Goal: Transaction & Acquisition: Download file/media

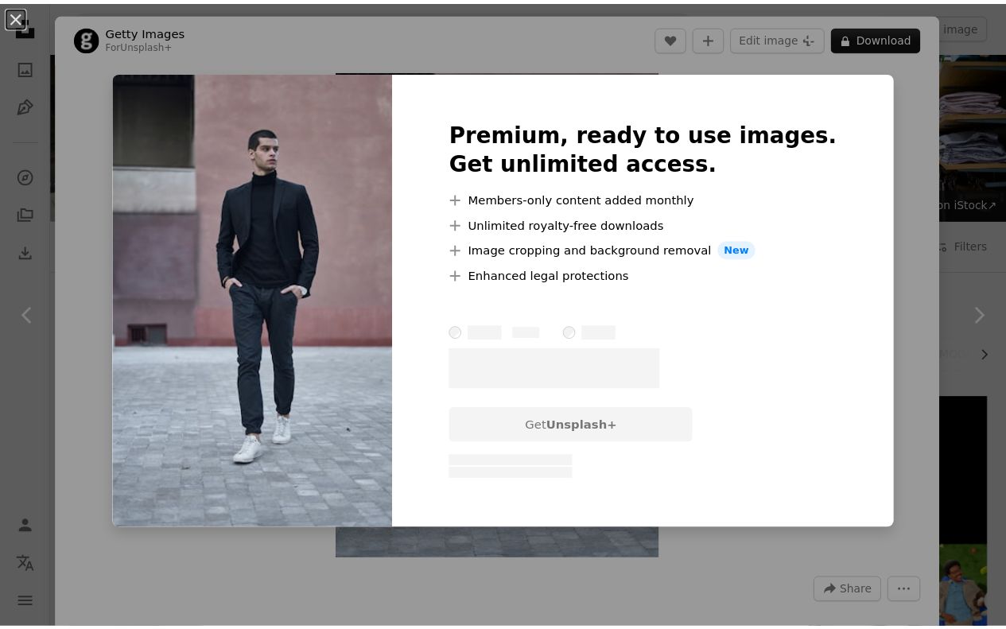
scroll to position [716, 0]
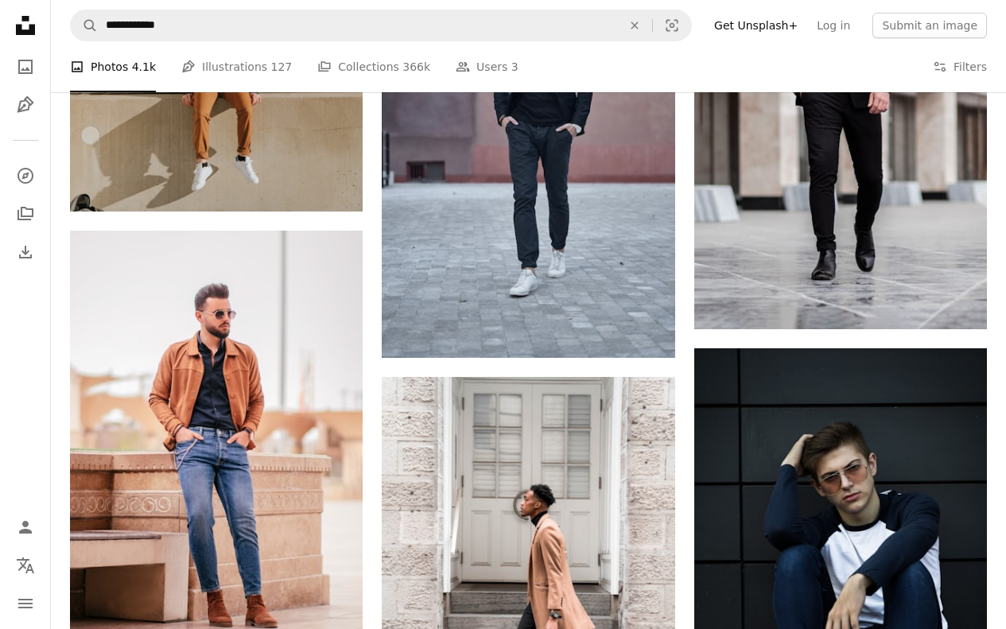
scroll to position [1114, 0]
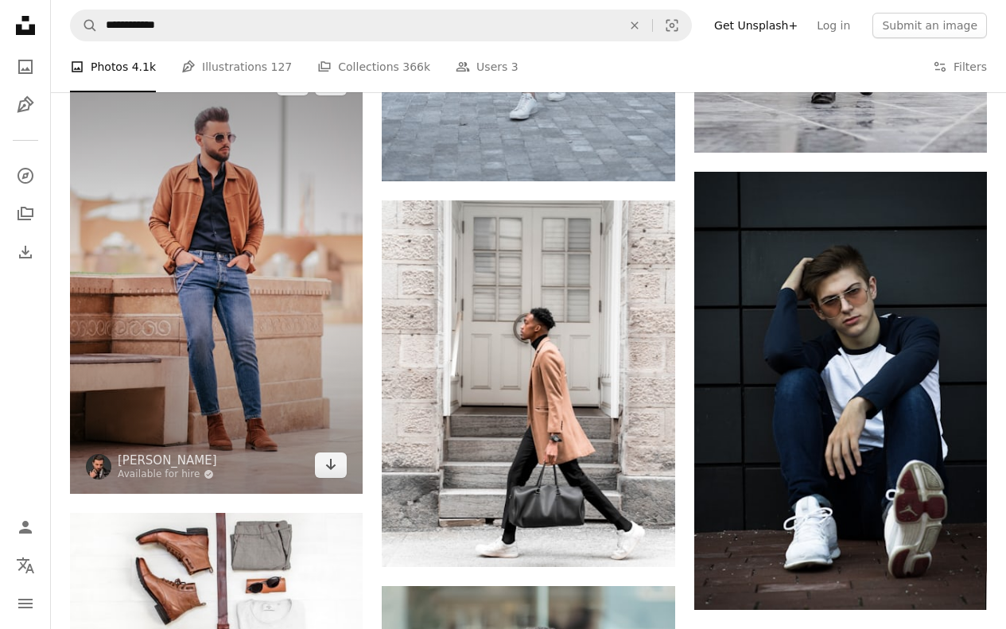
click at [241, 348] on img at bounding box center [216, 273] width 293 height 439
click at [332, 472] on icon "Arrow pointing down" at bounding box center [331, 464] width 13 height 19
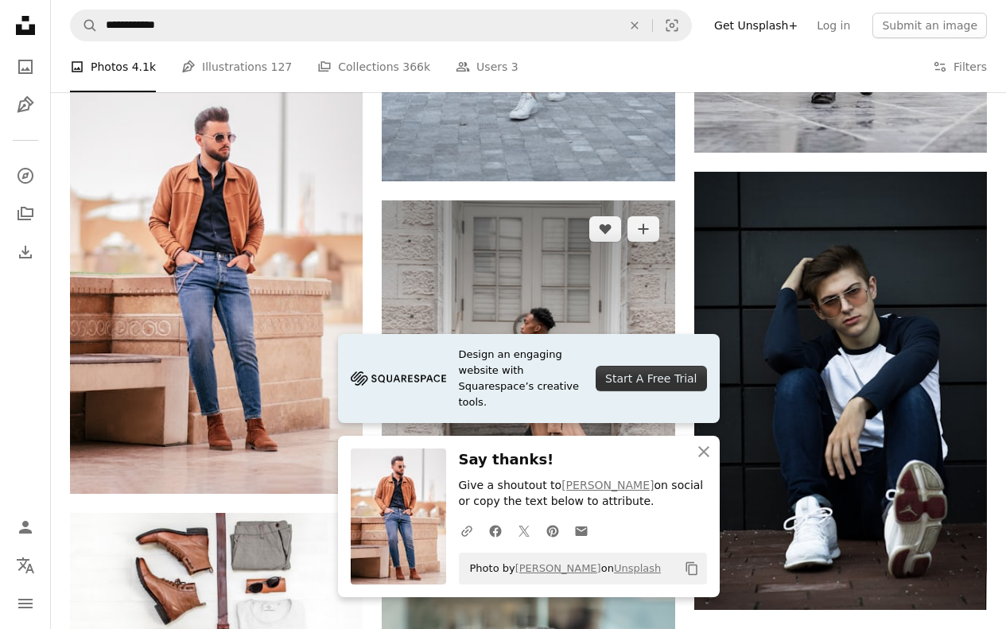
click at [606, 309] on img at bounding box center [528, 383] width 293 height 366
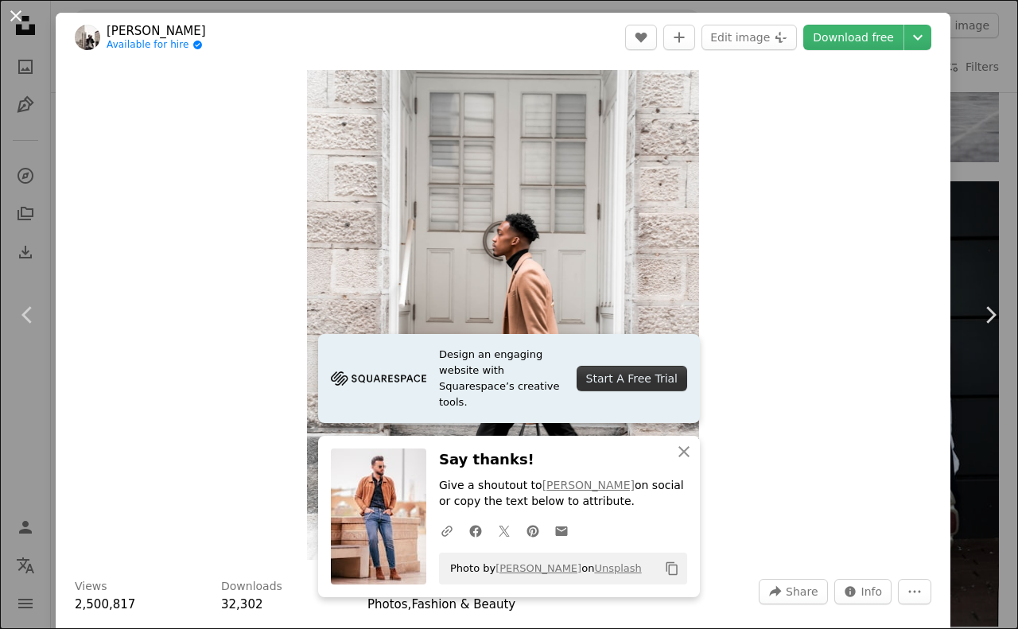
click at [11, 6] on button "An X shape" at bounding box center [15, 15] width 19 height 19
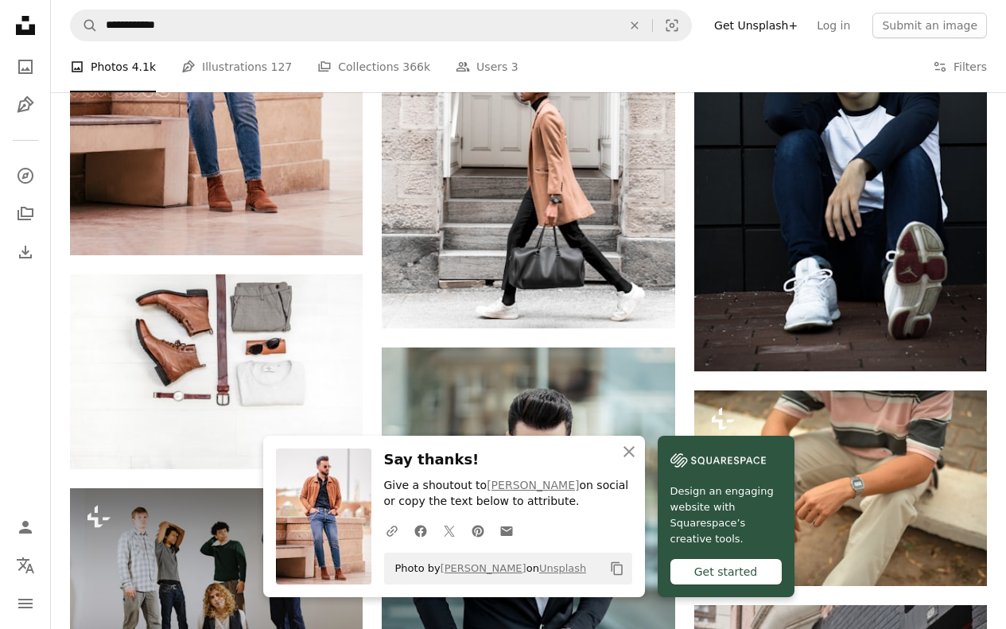
scroll to position [1512, 0]
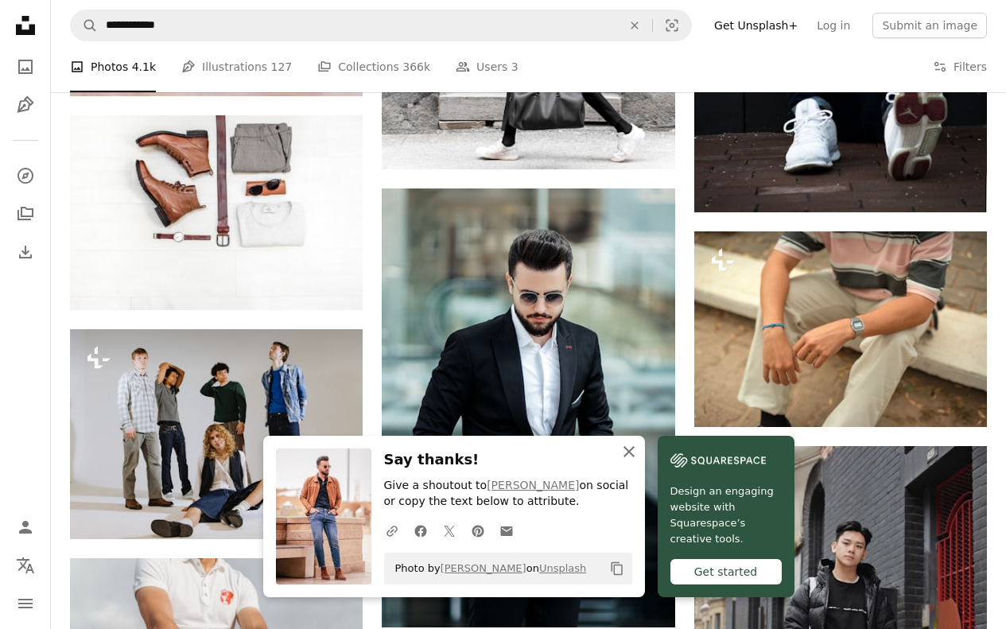
click at [635, 447] on icon "An X shape" at bounding box center [629, 451] width 19 height 19
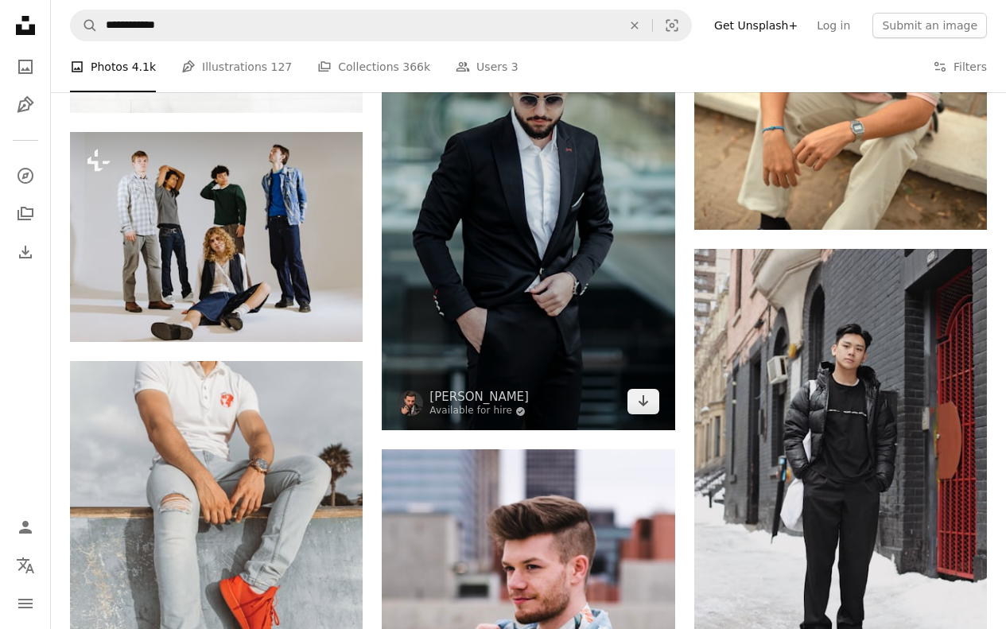
scroll to position [1591, 0]
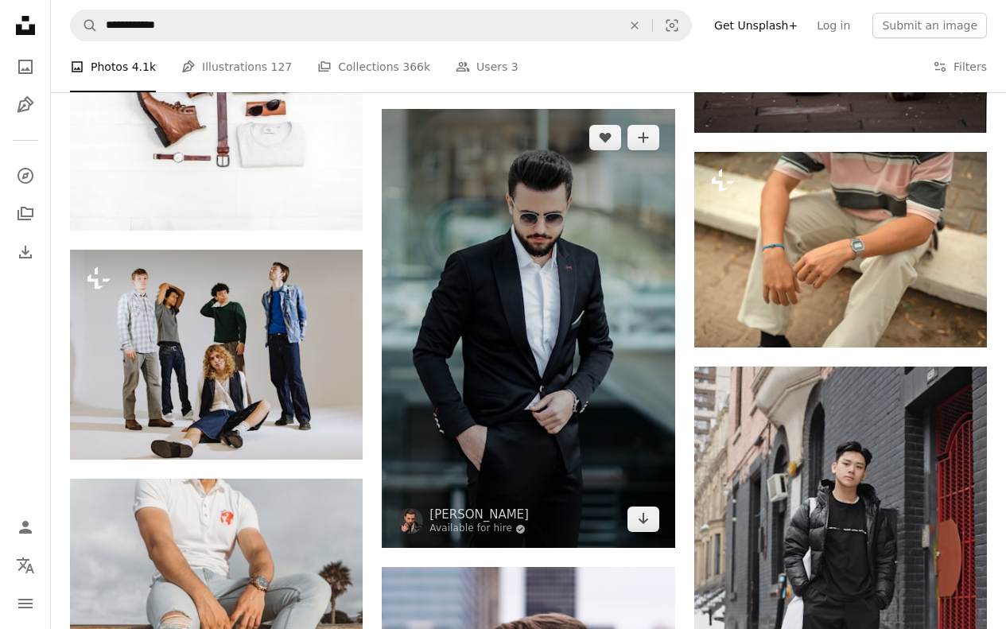
click at [576, 301] on img at bounding box center [528, 328] width 293 height 439
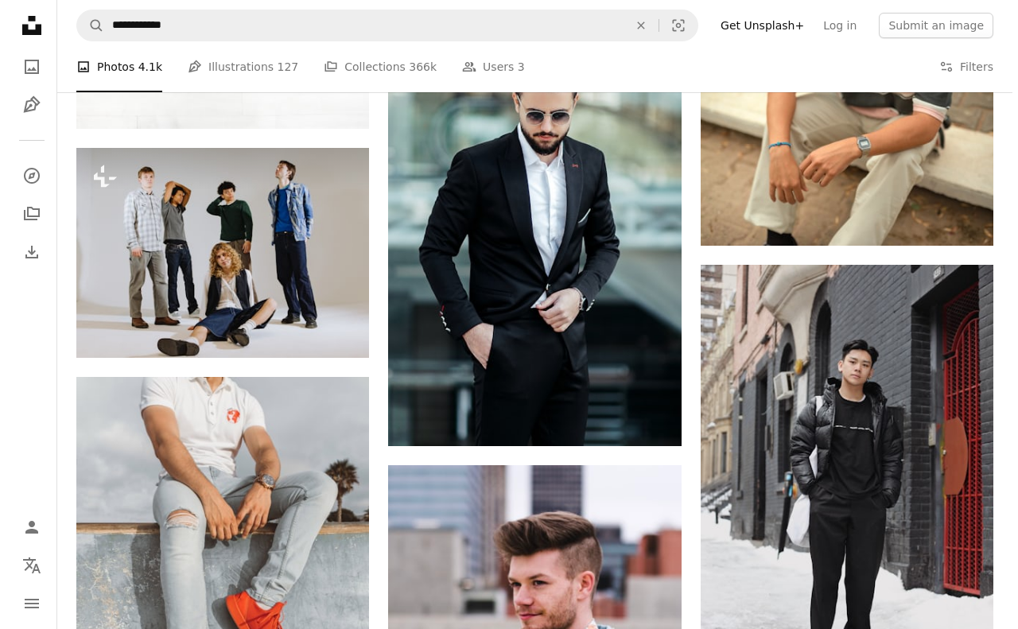
scroll to position [1909, 0]
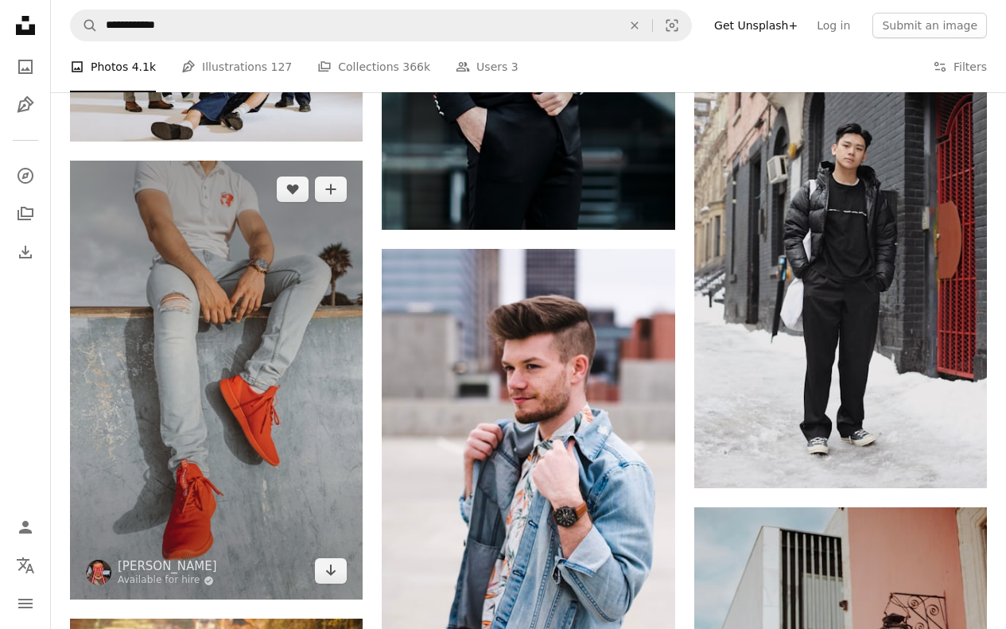
click at [245, 282] on img at bounding box center [216, 380] width 293 height 439
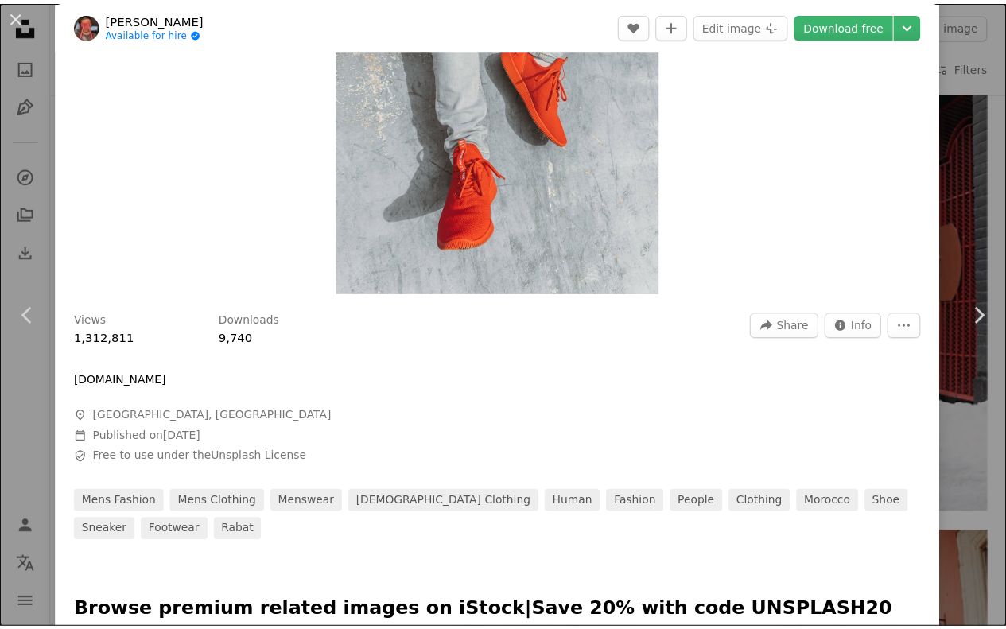
scroll to position [239, 0]
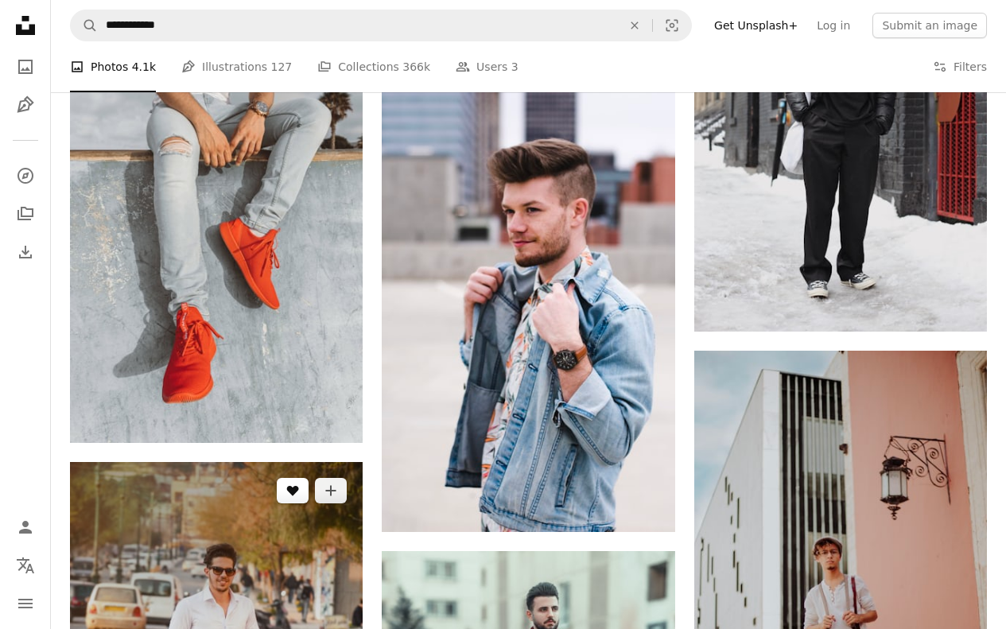
scroll to position [2148, 0]
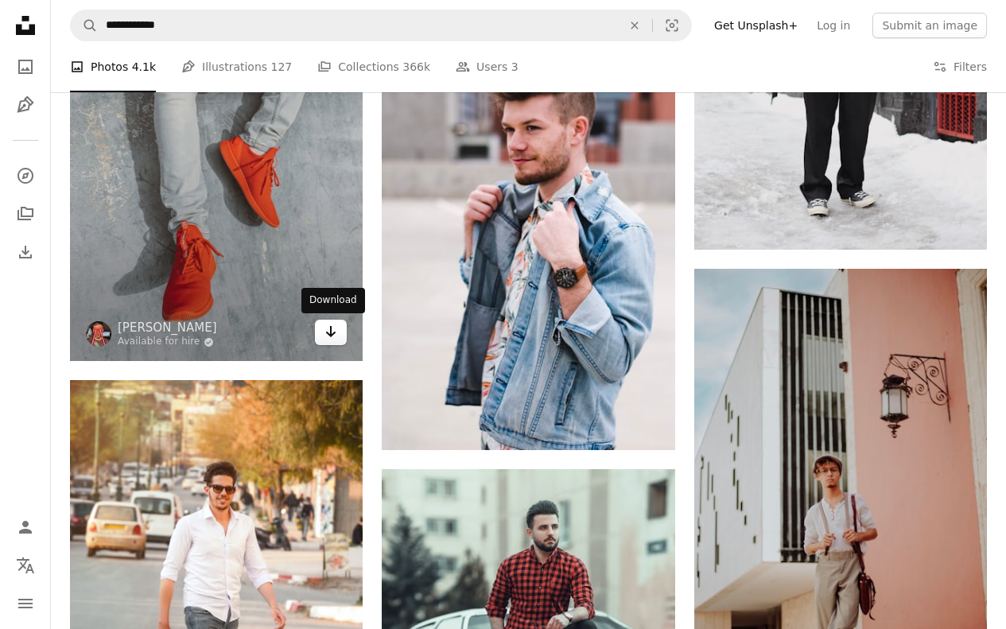
click at [331, 333] on icon "Download" at bounding box center [331, 331] width 10 height 11
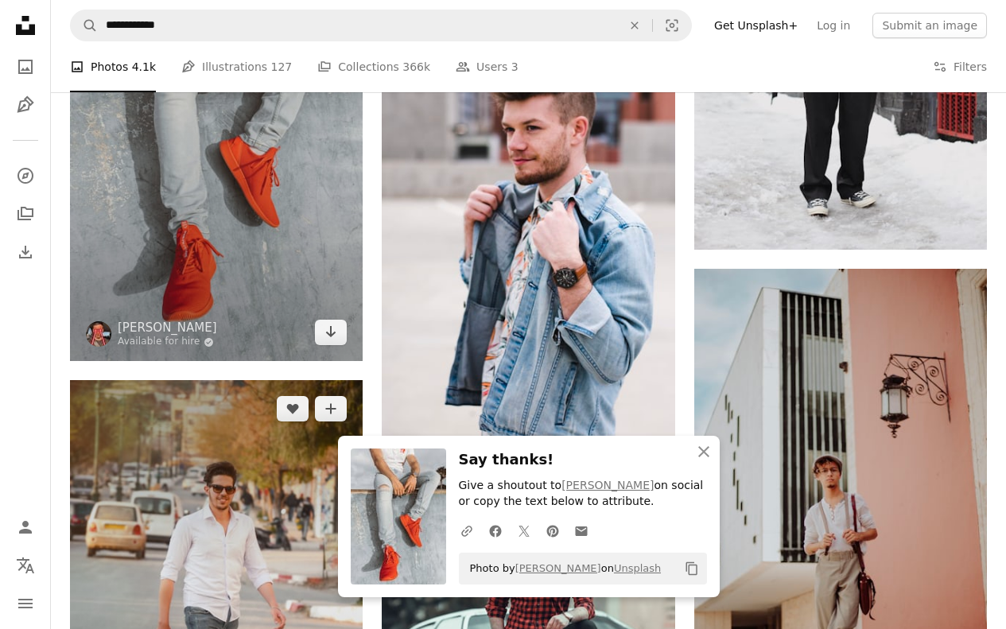
scroll to position [2546, 0]
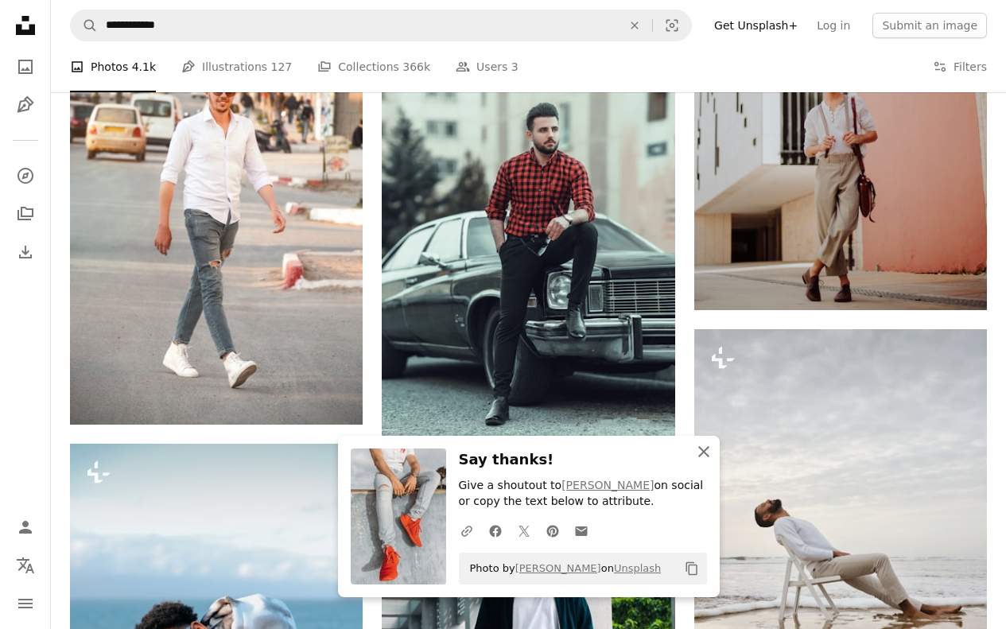
click at [705, 450] on icon "button" at bounding box center [704, 451] width 11 height 11
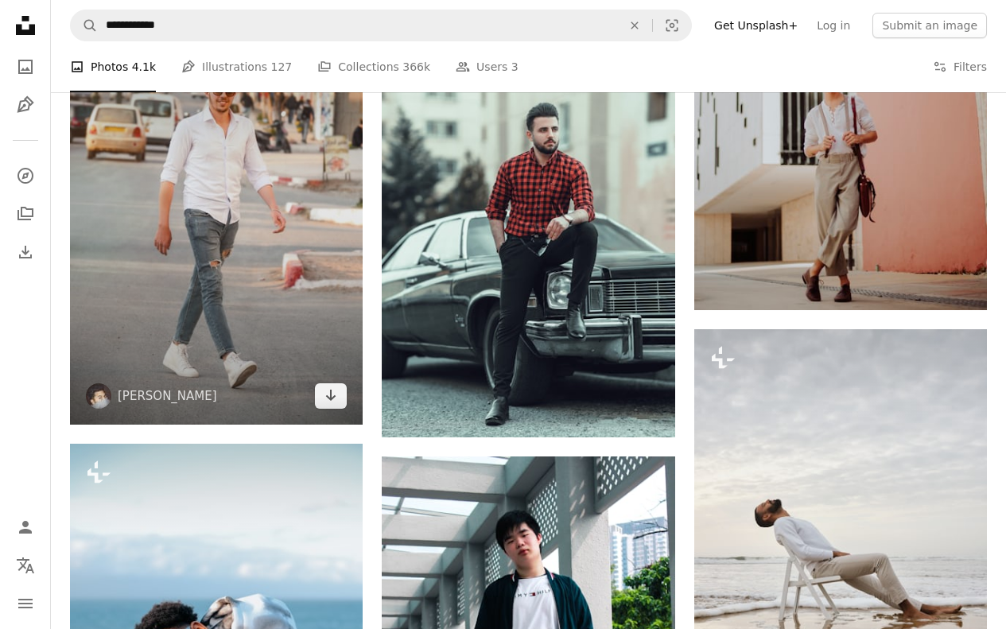
scroll to position [2466, 0]
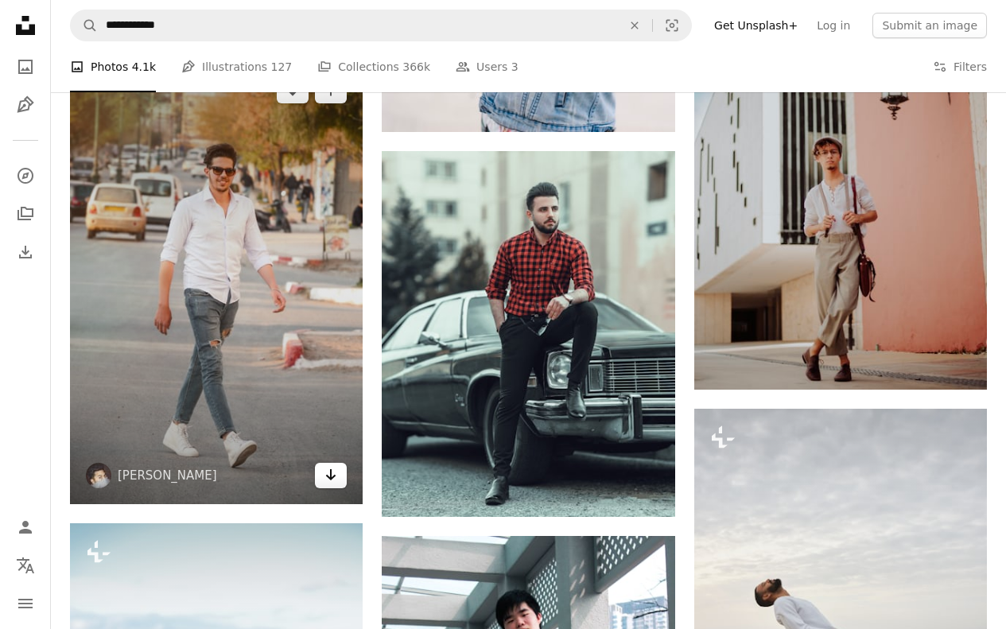
click at [331, 478] on icon "Download" at bounding box center [331, 474] width 10 height 11
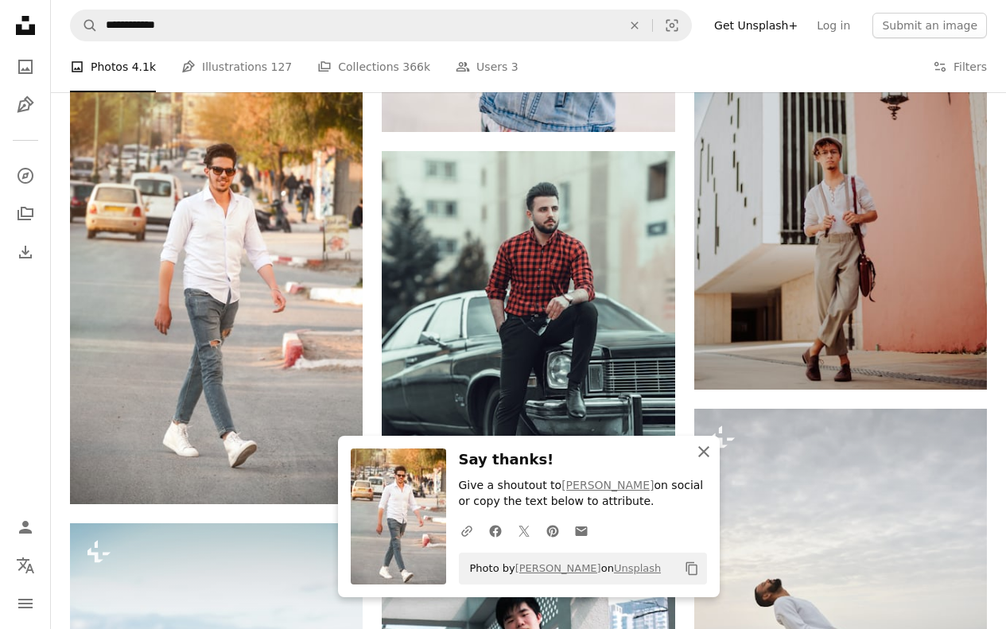
click at [703, 448] on icon "An X shape" at bounding box center [704, 451] width 19 height 19
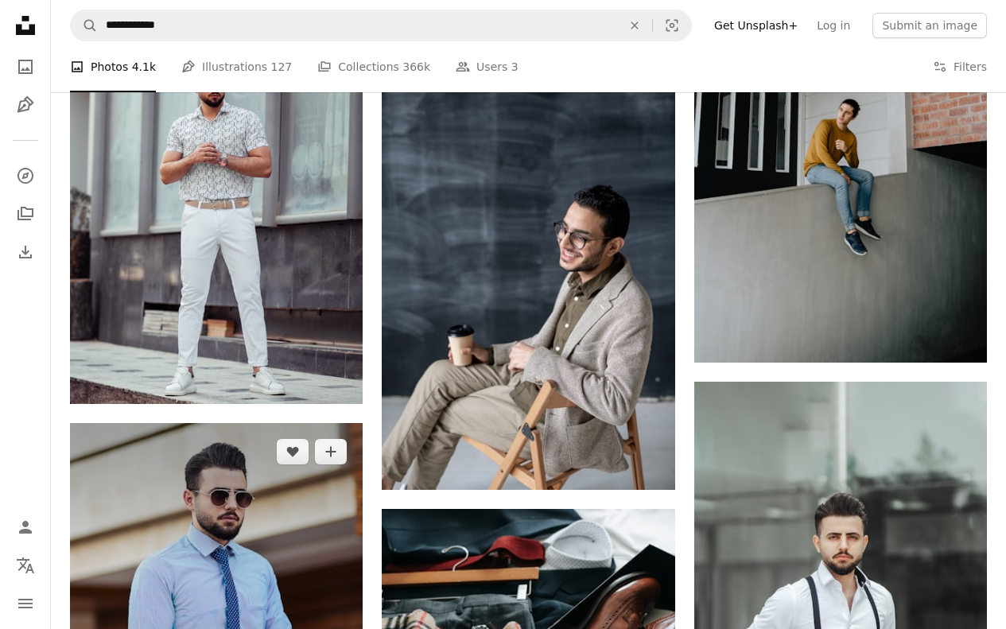
scroll to position [3341, 0]
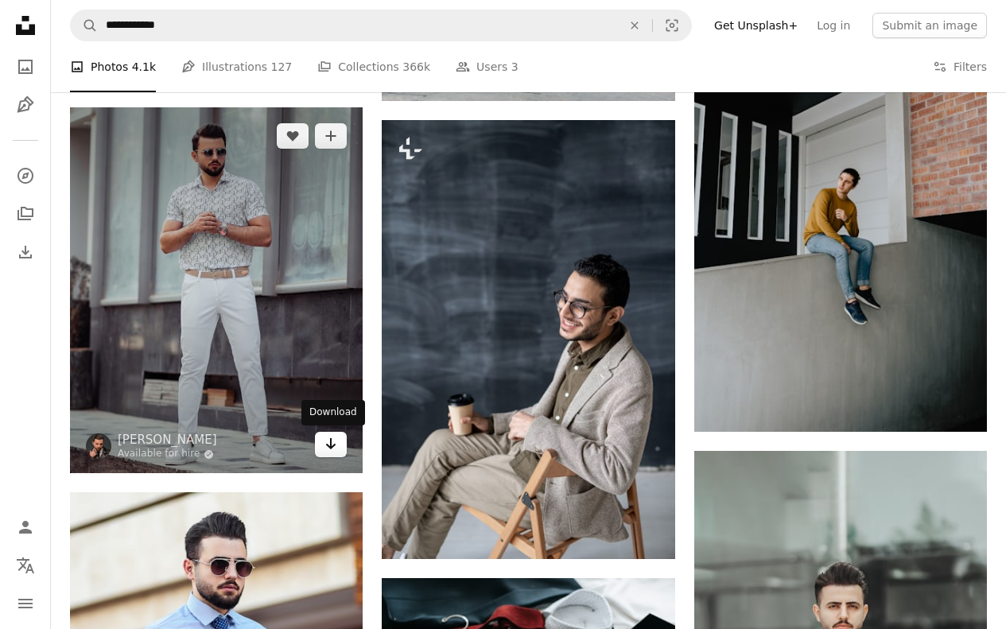
click at [334, 453] on icon "Arrow pointing down" at bounding box center [331, 443] width 13 height 19
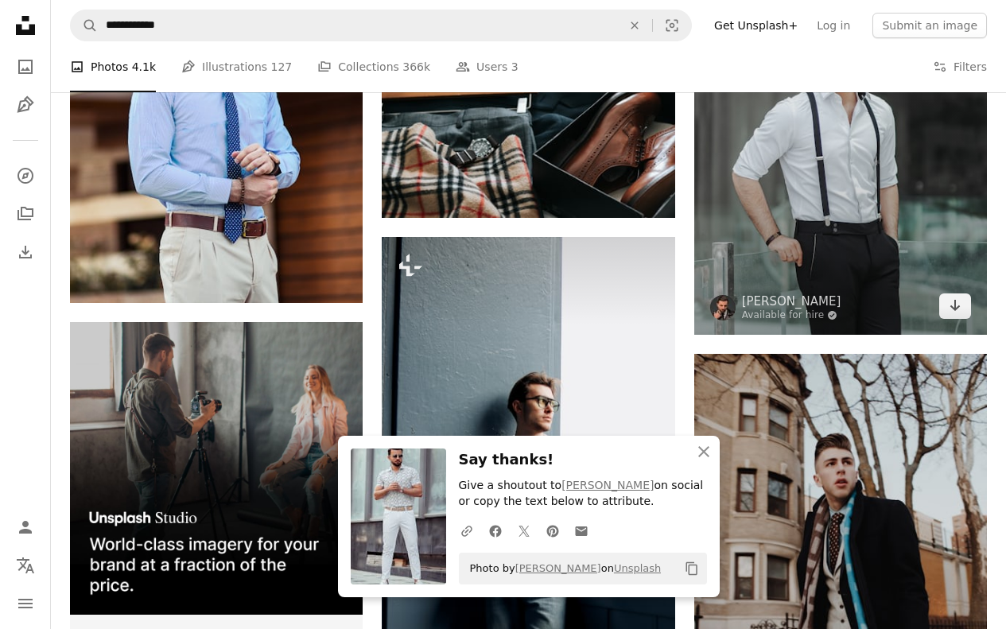
scroll to position [3898, 0]
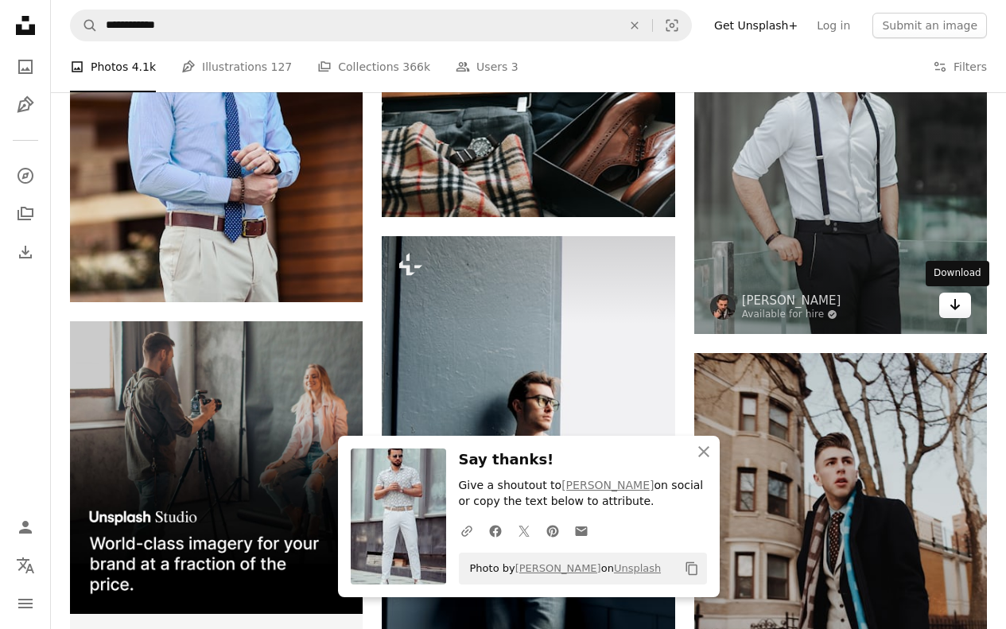
click at [959, 302] on icon "Arrow pointing down" at bounding box center [955, 304] width 13 height 19
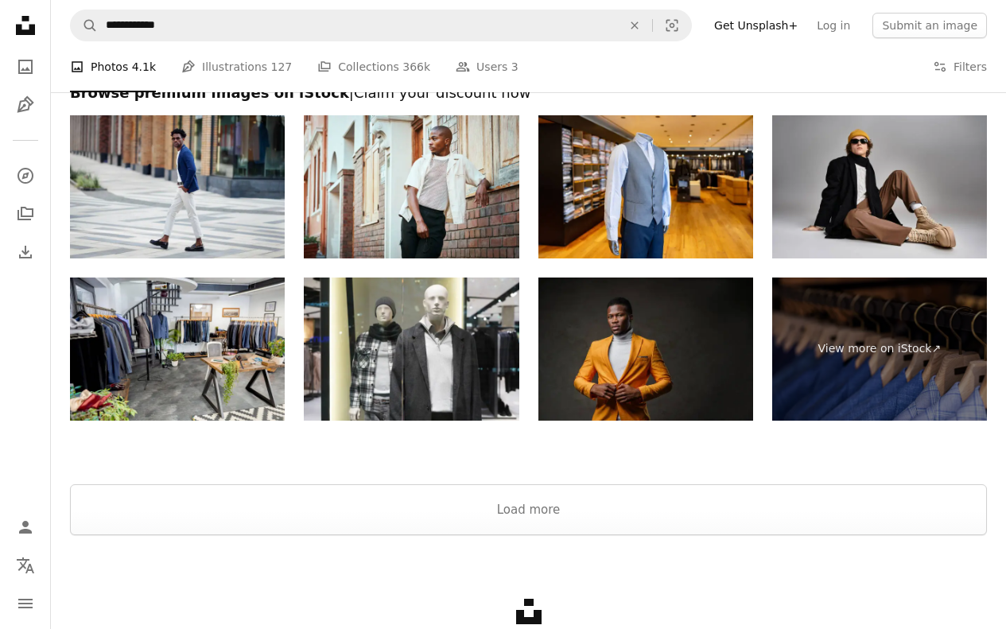
scroll to position [6365, 0]
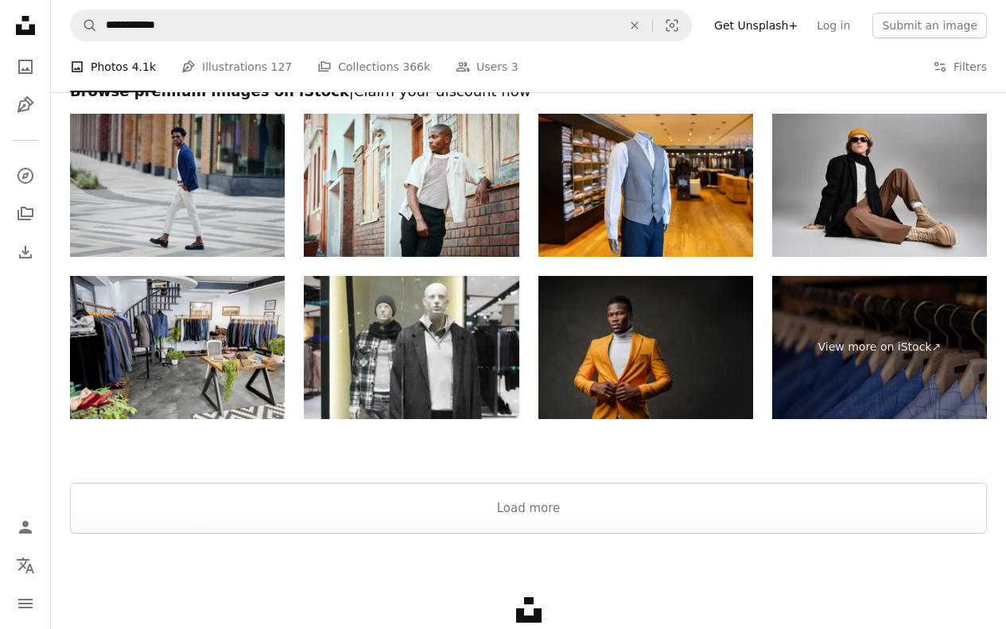
click at [226, 197] on img at bounding box center [177, 185] width 215 height 143
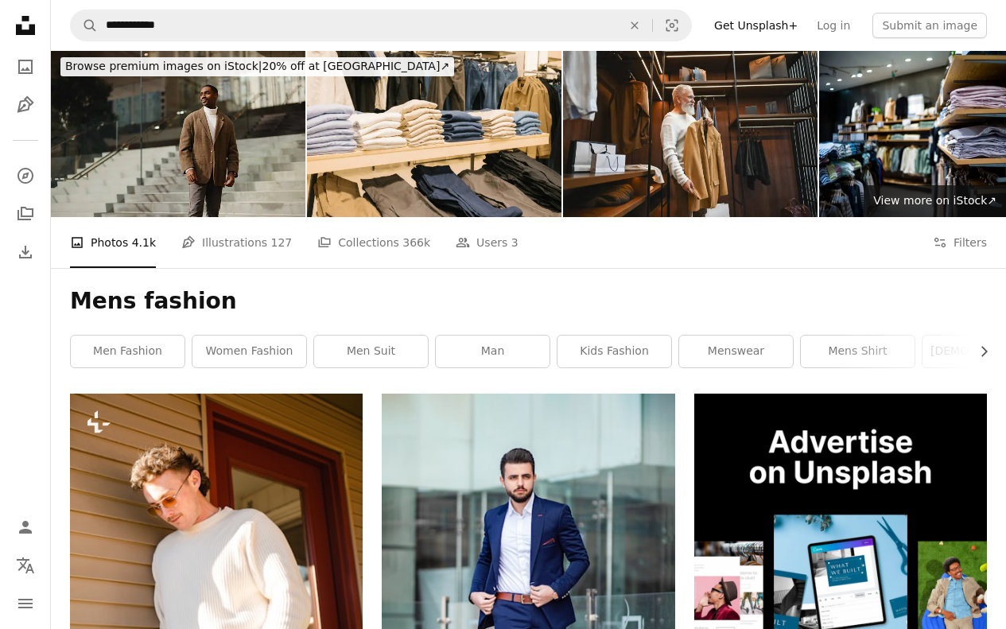
scroll to position [0, 0]
